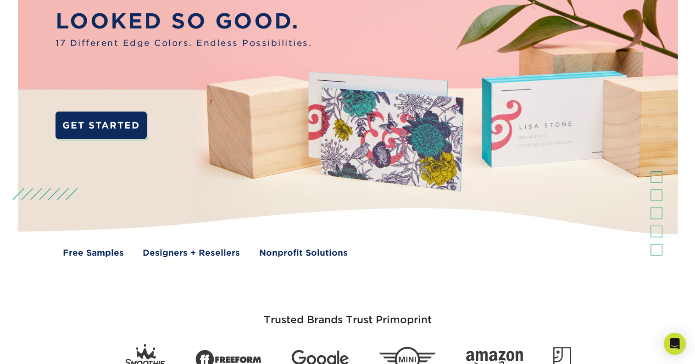
scroll to position [121, 0]
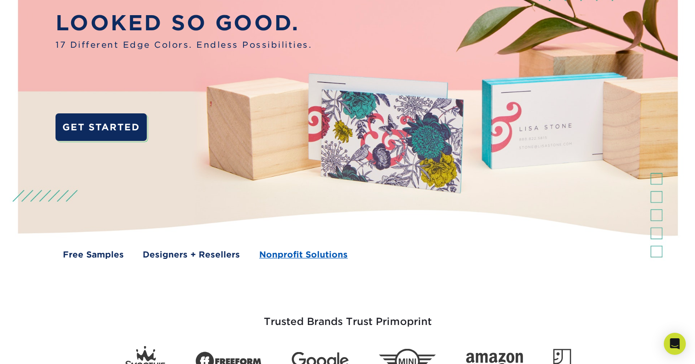
click at [309, 255] on link "Nonprofit Solutions" at bounding box center [303, 254] width 88 height 12
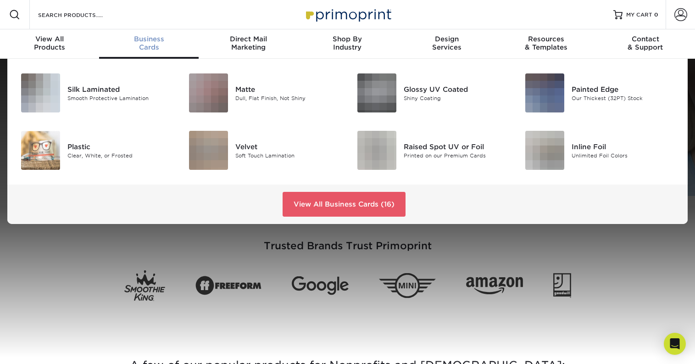
click at [150, 43] on span "Business" at bounding box center [148, 39] width 99 height 8
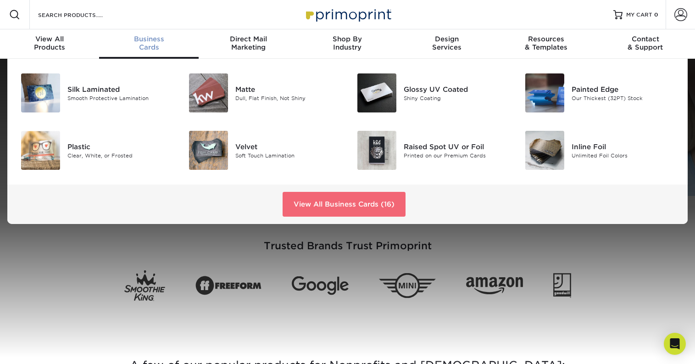
click at [328, 208] on link "View All Business Cards (16)" at bounding box center [343, 204] width 123 height 25
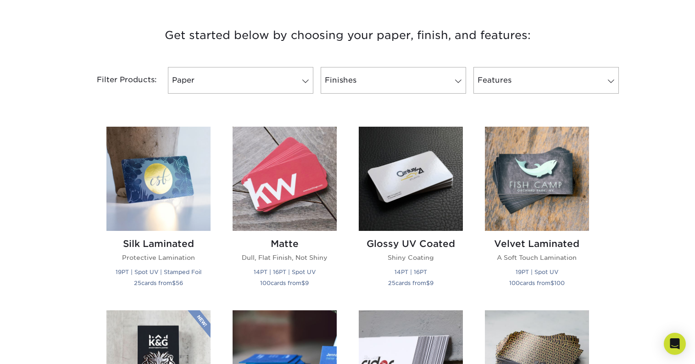
scroll to position [350, 0]
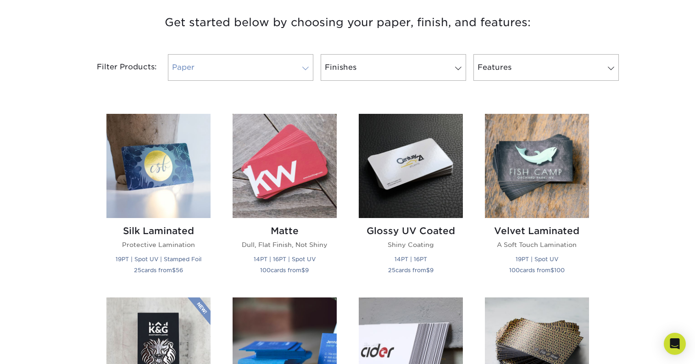
click at [240, 71] on link "Paper" at bounding box center [240, 67] width 145 height 27
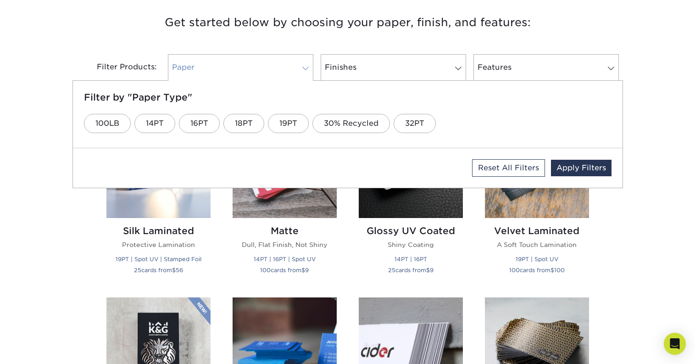
click at [240, 71] on link "Paper" at bounding box center [240, 67] width 145 height 27
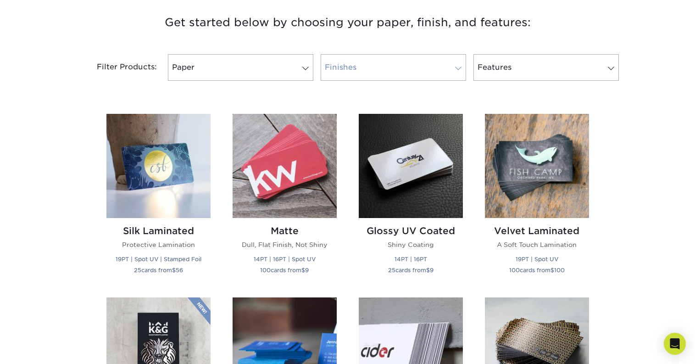
click at [339, 60] on link "Finishes" at bounding box center [392, 67] width 145 height 27
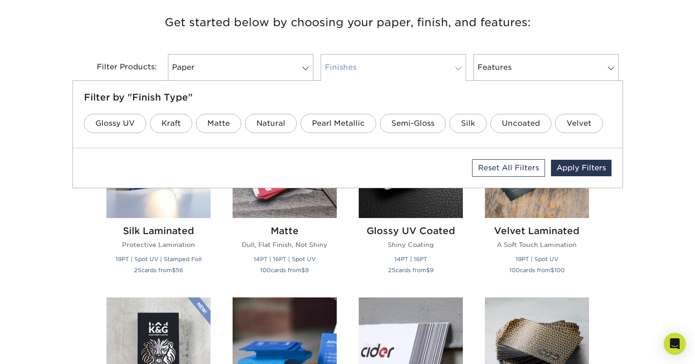
click at [339, 60] on link "Finishes" at bounding box center [392, 67] width 145 height 27
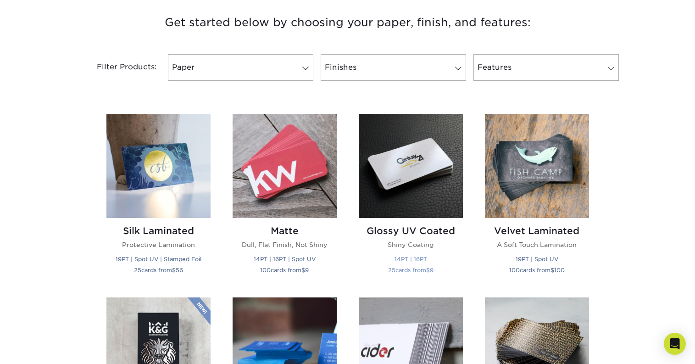
click at [402, 162] on img at bounding box center [410, 166] width 104 height 104
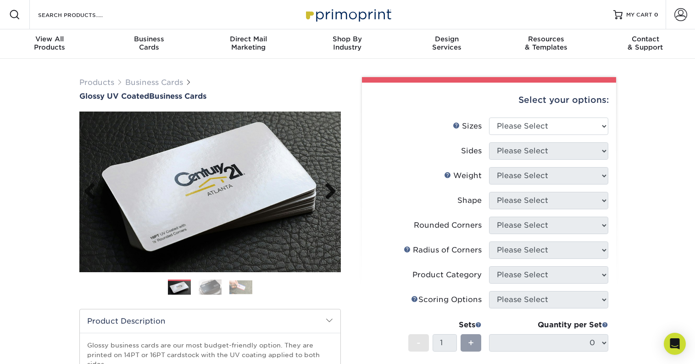
click at [326, 194] on link "Next" at bounding box center [327, 191] width 18 height 18
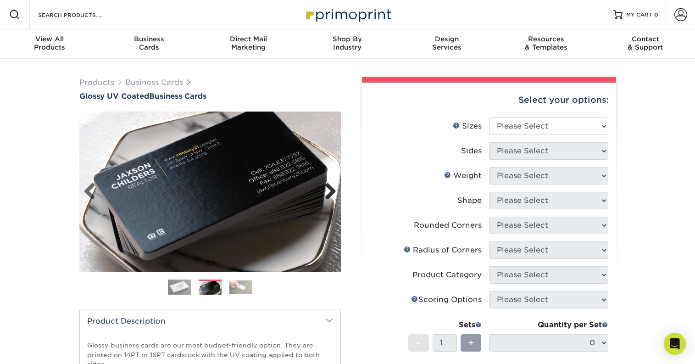
click at [326, 194] on link "Next" at bounding box center [327, 191] width 18 height 18
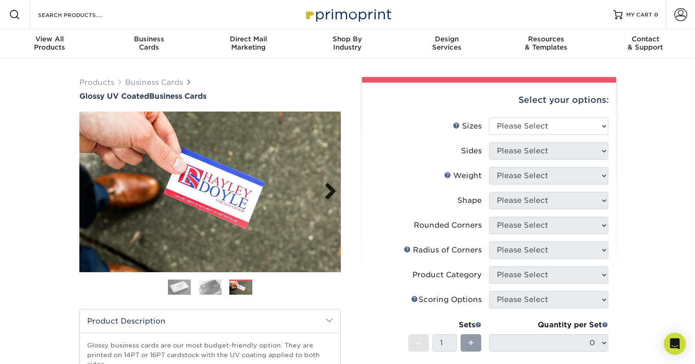
click at [326, 194] on link "Next" at bounding box center [327, 191] width 18 height 18
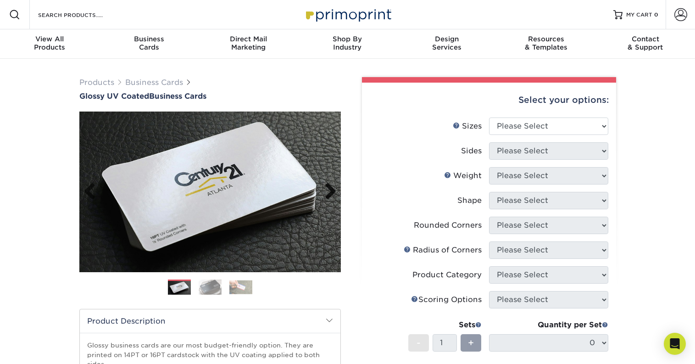
click at [326, 194] on link "Next" at bounding box center [327, 191] width 18 height 18
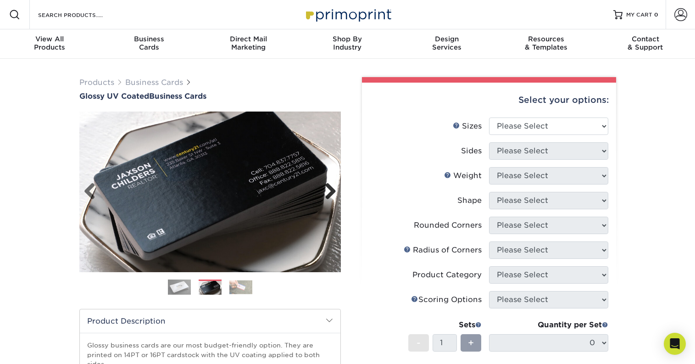
click at [326, 194] on link "Next" at bounding box center [327, 191] width 18 height 18
